Goal: Task Accomplishment & Management: Complete application form

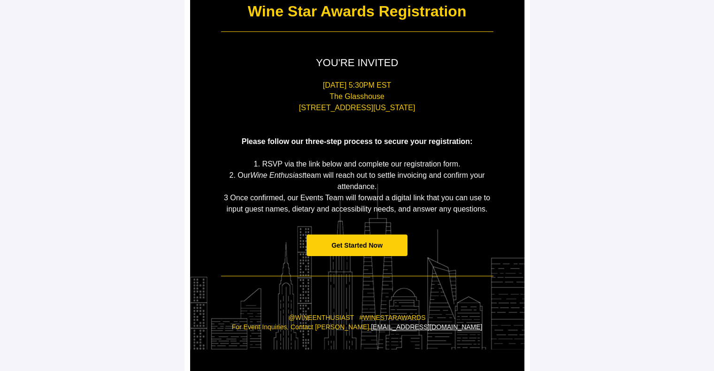
scroll to position [126, 0]
click at [341, 248] on span "Get Started Now" at bounding box center [357, 246] width 51 height 8
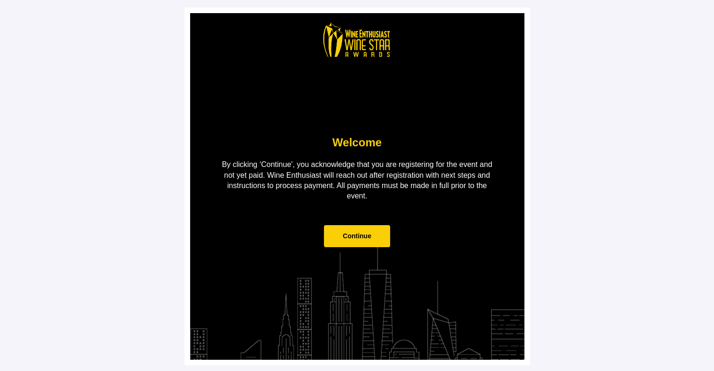
click at [341, 248] on td "Continue" at bounding box center [358, 241] width 282 height 50
click at [341, 240] on span "Continue" at bounding box center [357, 236] width 66 height 22
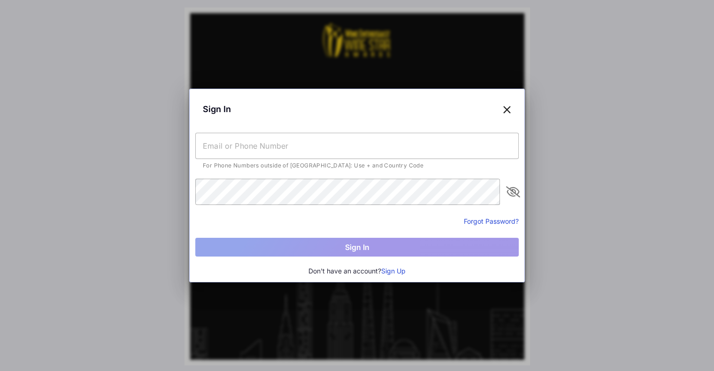
click at [259, 152] on input "text" at bounding box center [357, 146] width 324 height 26
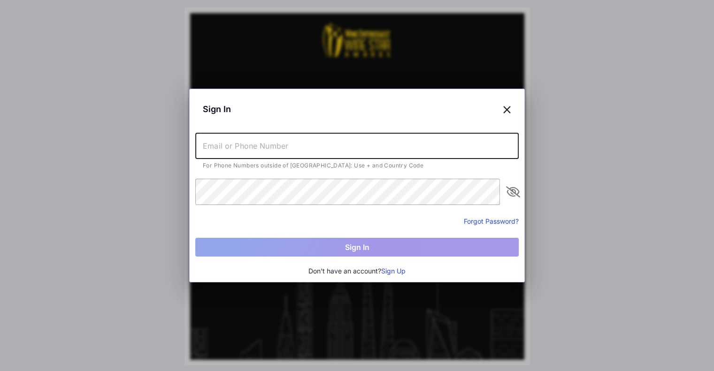
type input "[EMAIL_ADDRESS][DOMAIN_NAME]"
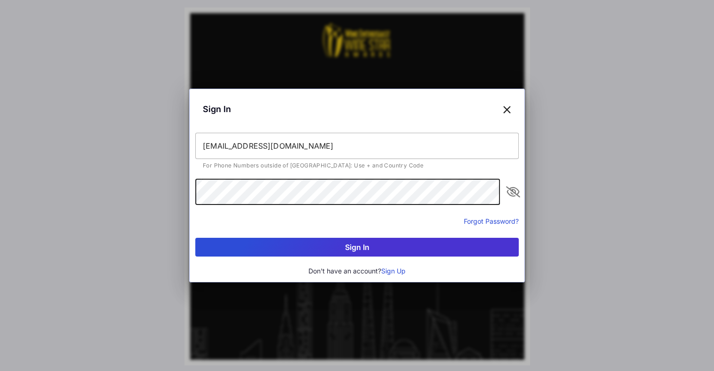
click at [288, 258] on div "Ehurwitz@wineenthusiast.com For Phone Numbers outside of US: Use + and Country …" at bounding box center [357, 205] width 324 height 144
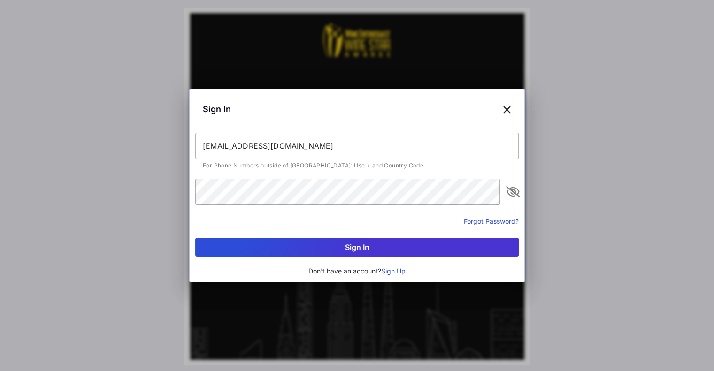
click at [280, 252] on button "Sign In" at bounding box center [357, 247] width 324 height 19
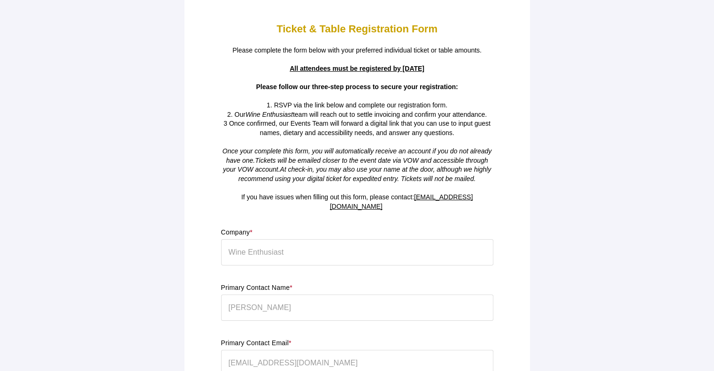
scroll to position [11, 0]
click at [272, 244] on div "Company * Wine Enthusiast" at bounding box center [357, 252] width 272 height 48
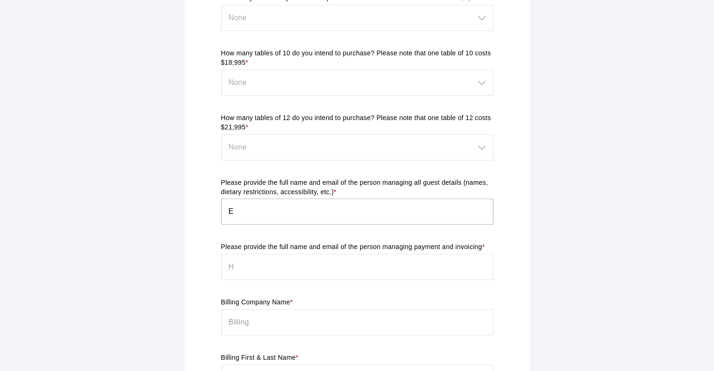
scroll to position [533, 0]
click at [259, 199] on input "E" at bounding box center [357, 211] width 272 height 26
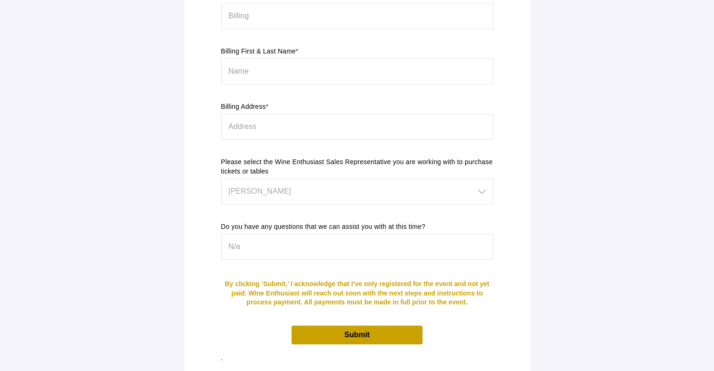
scroll to position [836, 0]
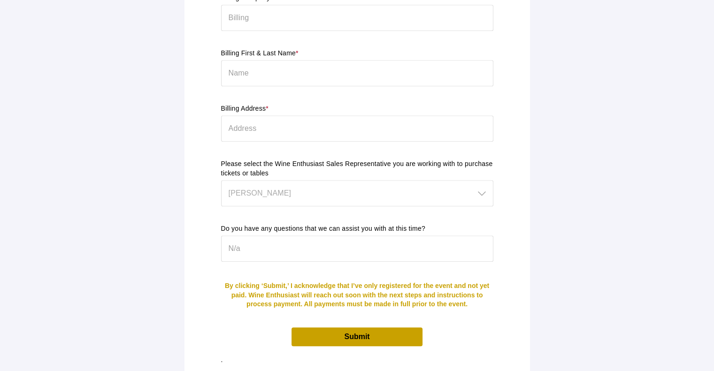
click at [348, 184] on div "Please select the Wine Enthusiast Sales Representative you are working with to …" at bounding box center [357, 188] width 272 height 57
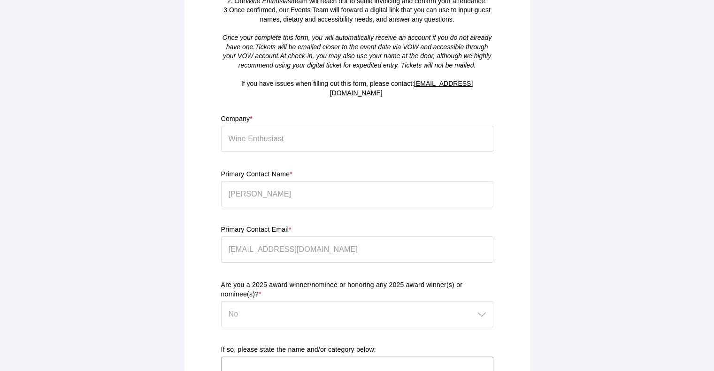
scroll to position [0, 0]
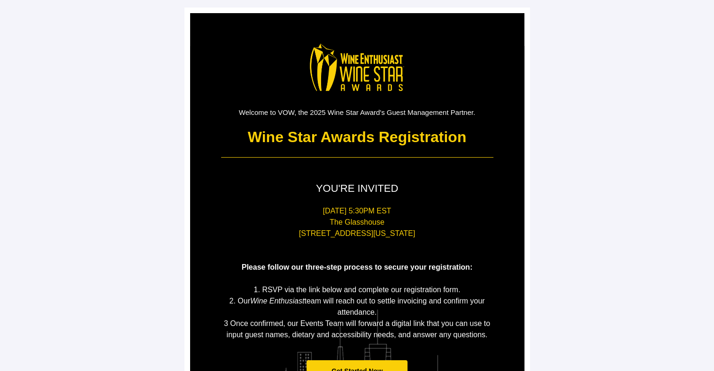
scroll to position [58, 0]
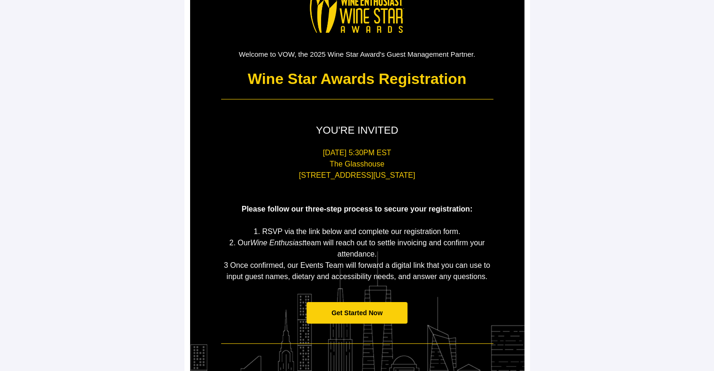
click at [351, 306] on span "Get Started Now" at bounding box center [357, 313] width 101 height 22
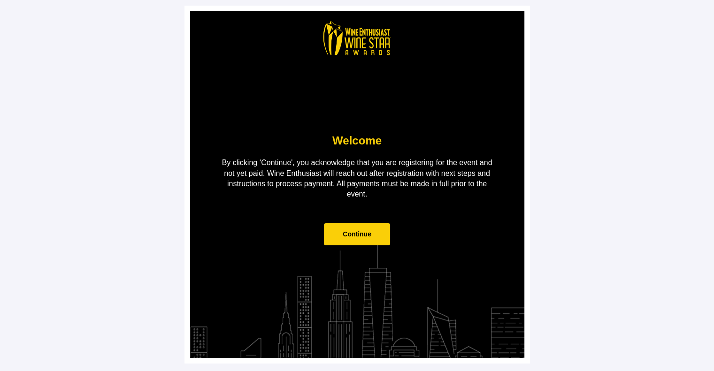
scroll to position [0, 0]
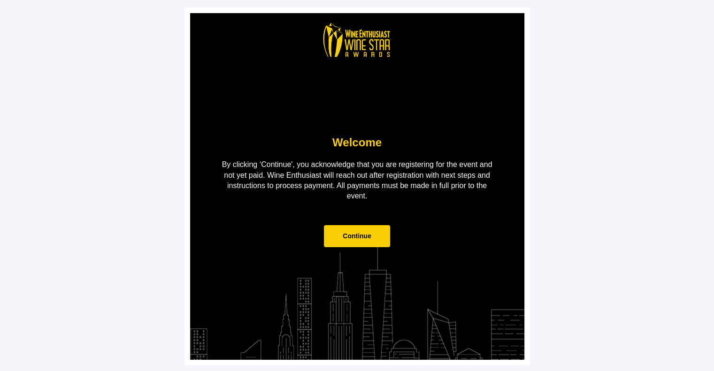
click at [369, 240] on span "Continue" at bounding box center [357, 236] width 29 height 8
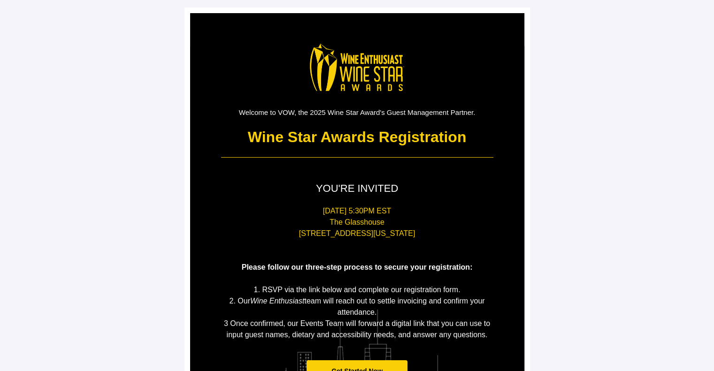
scroll to position [62, 0]
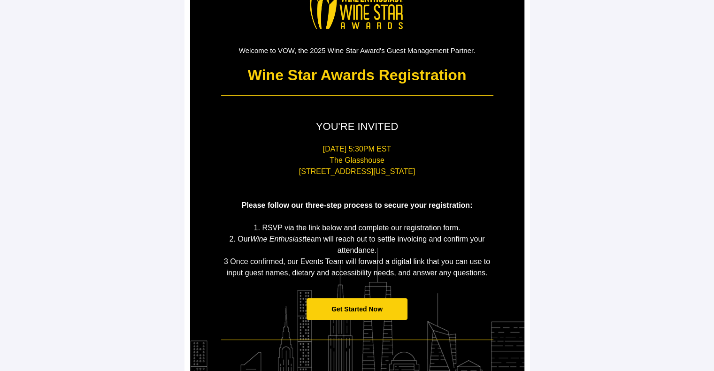
click at [364, 313] on span "Get Started Now" at bounding box center [357, 310] width 101 height 22
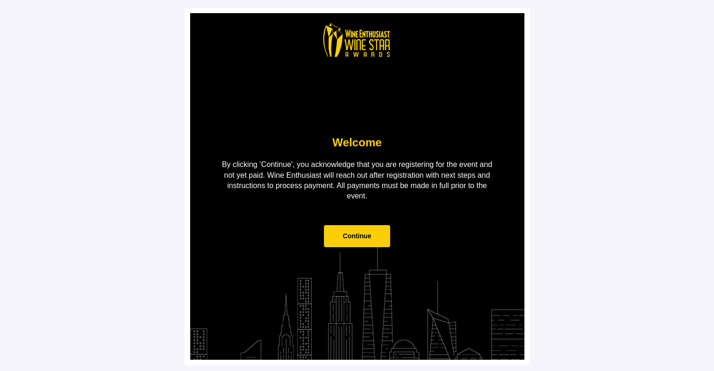
click at [364, 238] on span "Continue" at bounding box center [357, 236] width 29 height 8
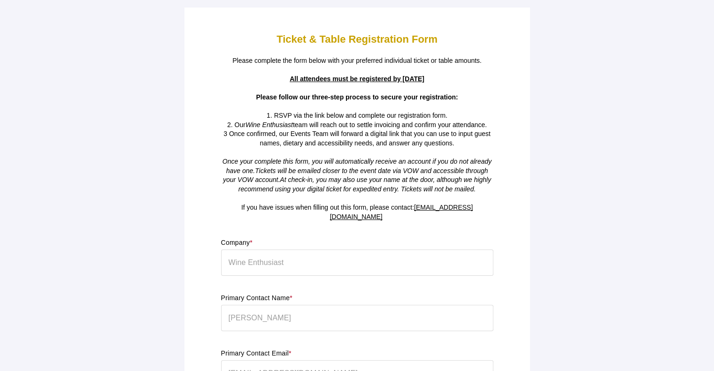
click at [434, 45] on strong "Ticket & Table Registration Form" at bounding box center [357, 39] width 161 height 12
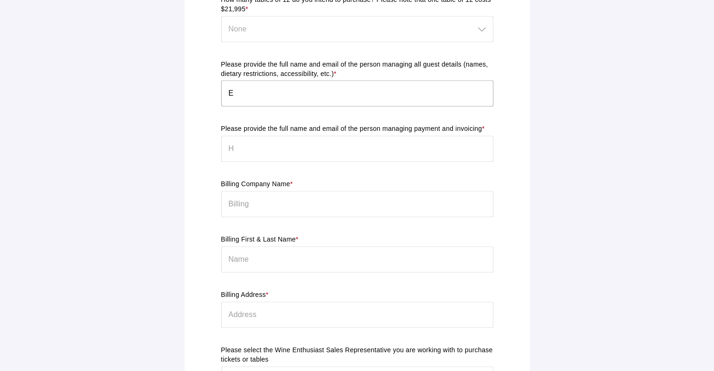
scroll to position [670, 0]
